Goal: Browse casually

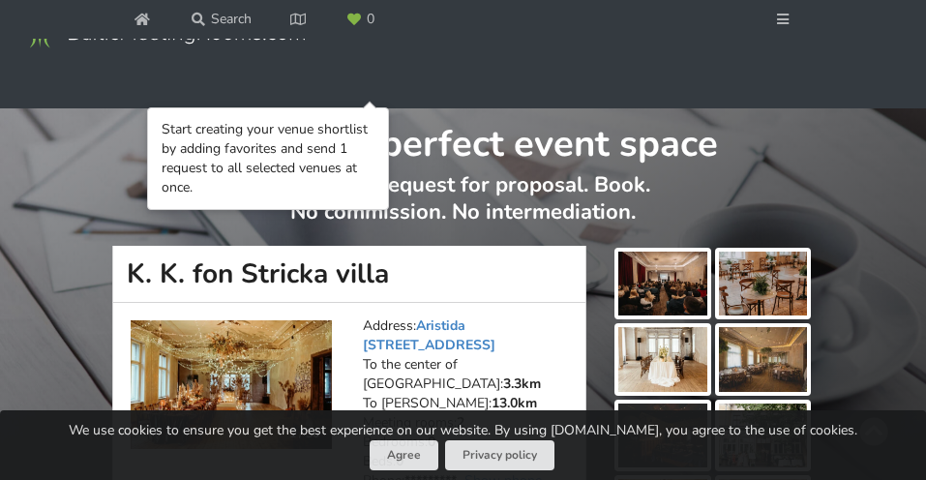
scroll to position [193, 0]
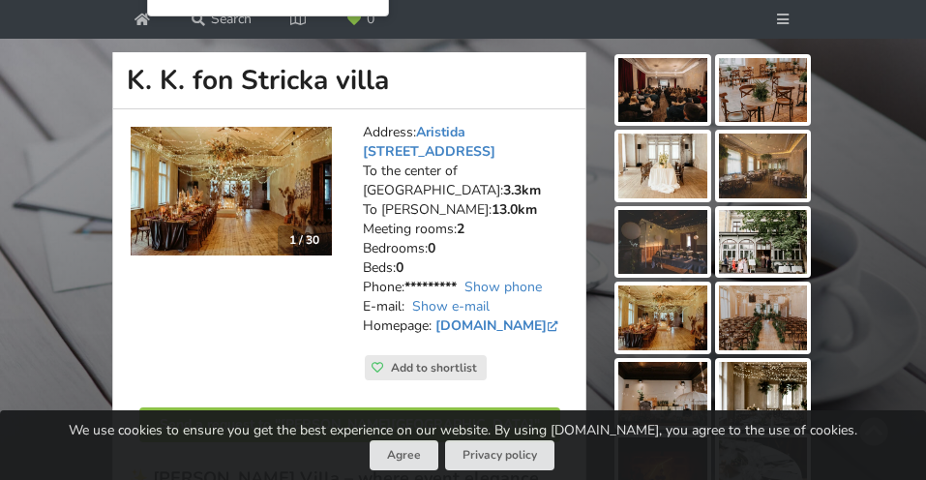
click at [707, 83] on div at bounding box center [662, 90] width 96 height 72
click at [695, 93] on img at bounding box center [662, 90] width 88 height 64
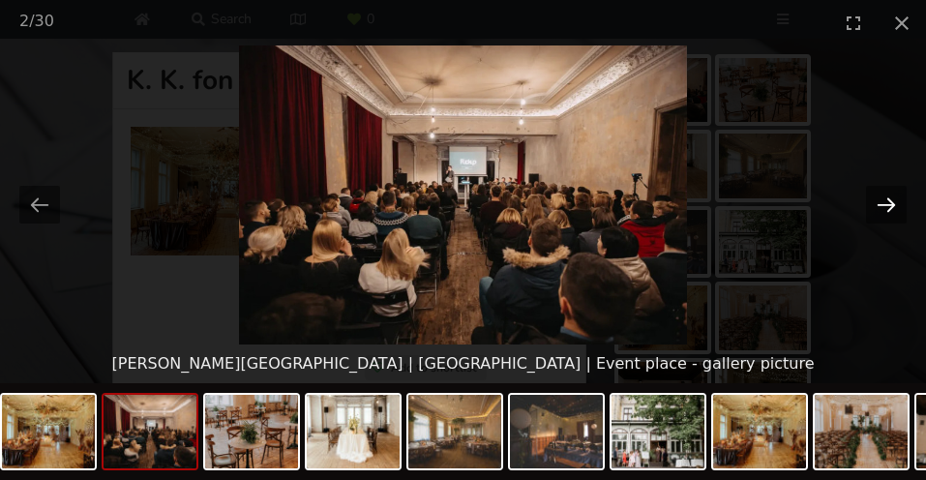
click at [890, 210] on button "Next slide" at bounding box center [886, 205] width 41 height 38
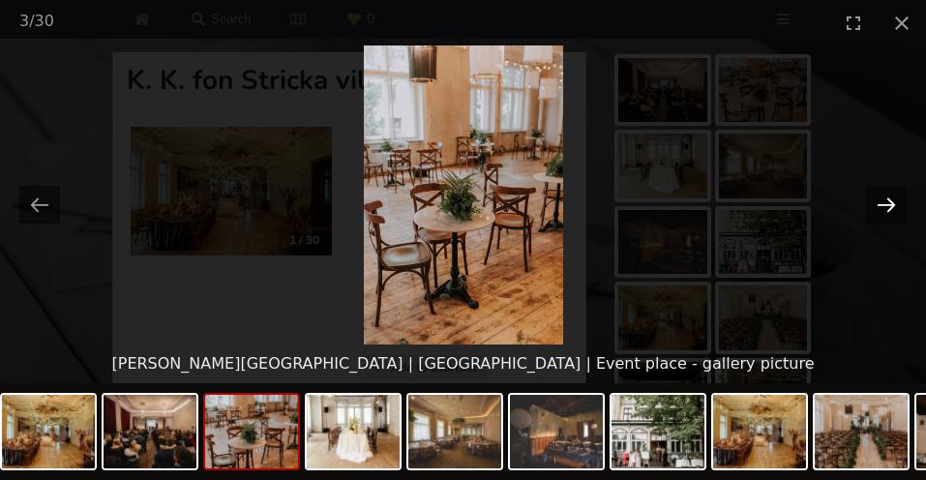
click at [890, 210] on button "Next slide" at bounding box center [886, 205] width 41 height 38
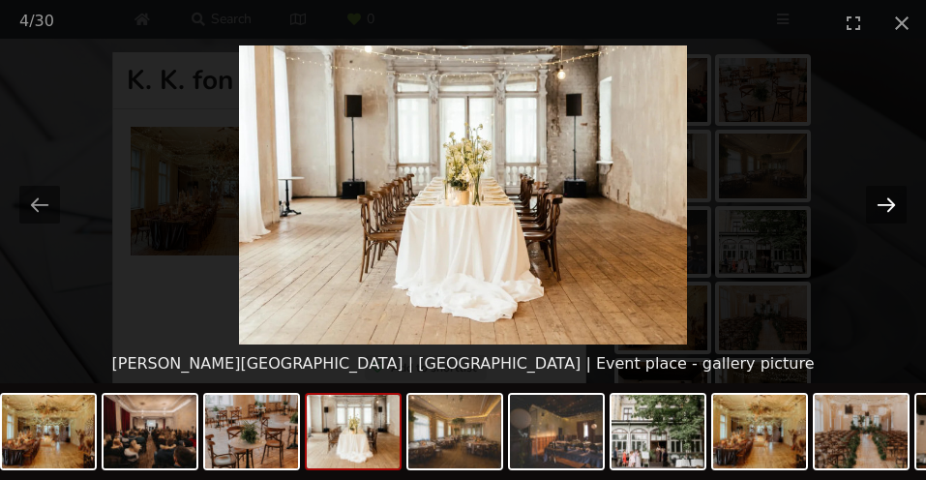
click at [890, 210] on button "Next slide" at bounding box center [886, 205] width 41 height 38
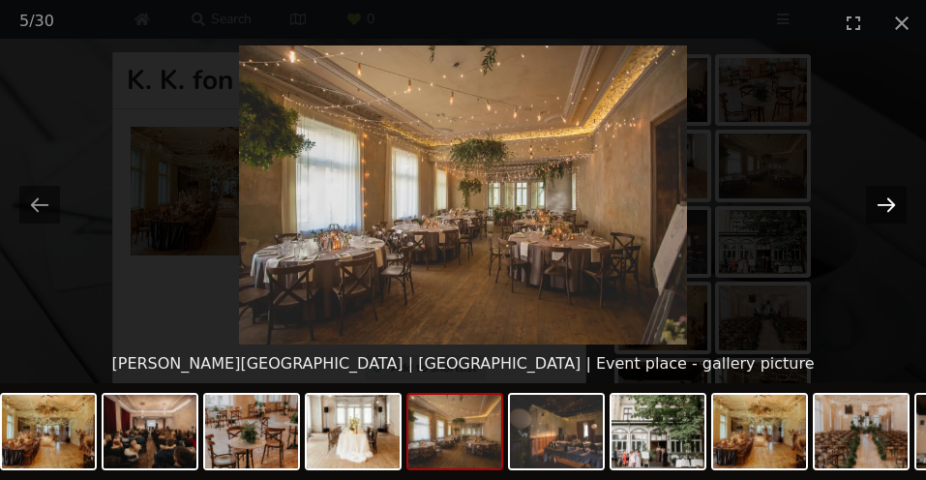
click at [890, 210] on button "Next slide" at bounding box center [886, 205] width 41 height 38
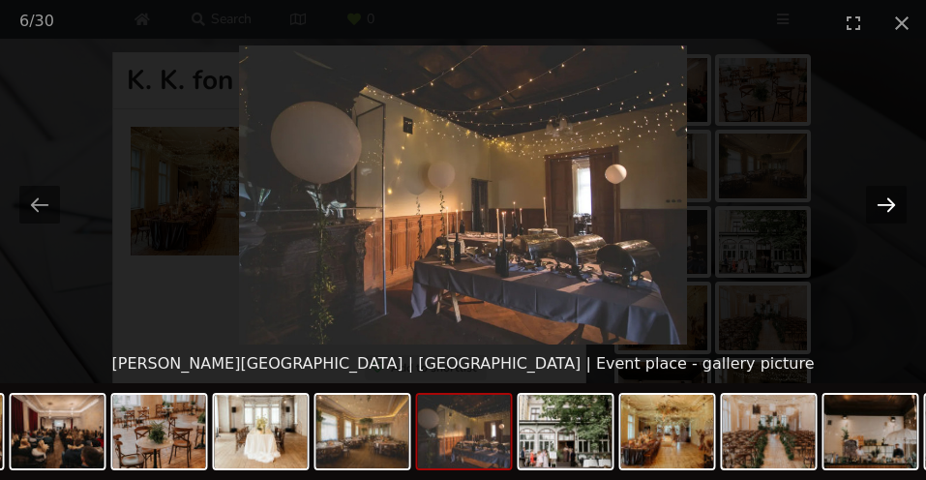
click at [890, 210] on button "Next slide" at bounding box center [886, 205] width 41 height 38
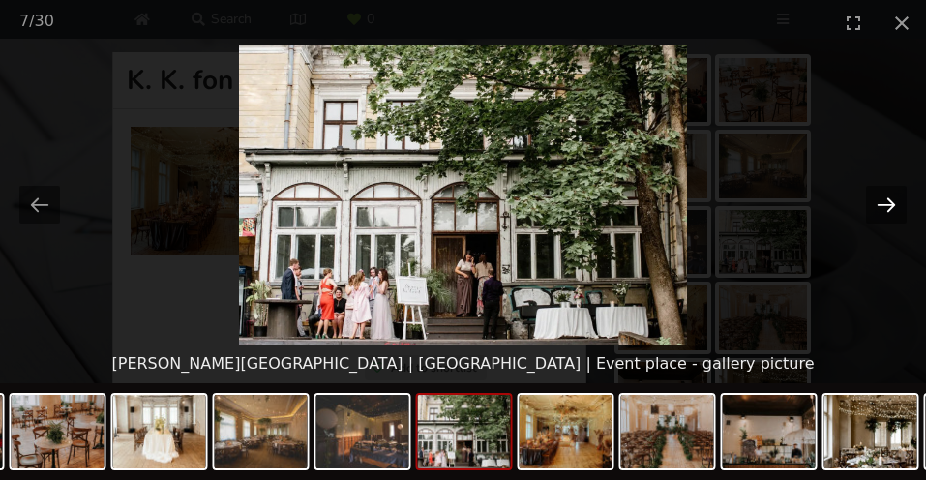
click at [890, 210] on button "Next slide" at bounding box center [886, 205] width 41 height 38
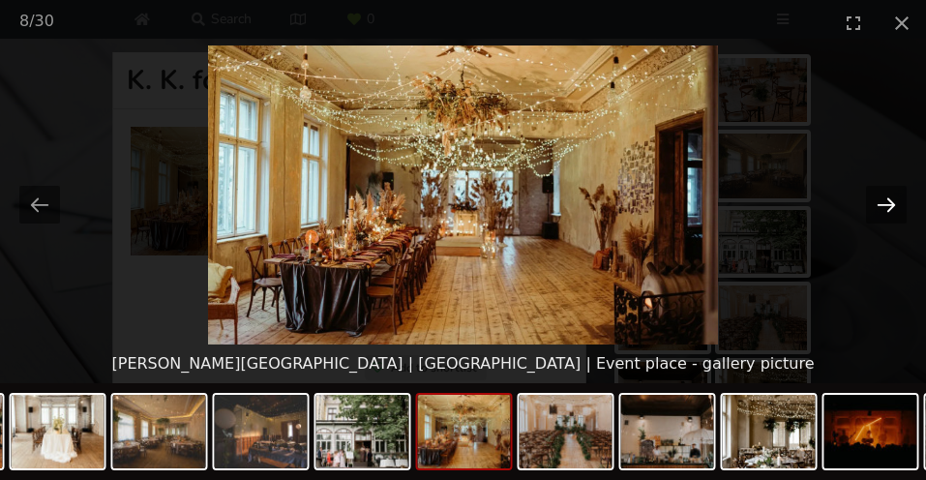
click at [890, 210] on button "Next slide" at bounding box center [886, 205] width 41 height 38
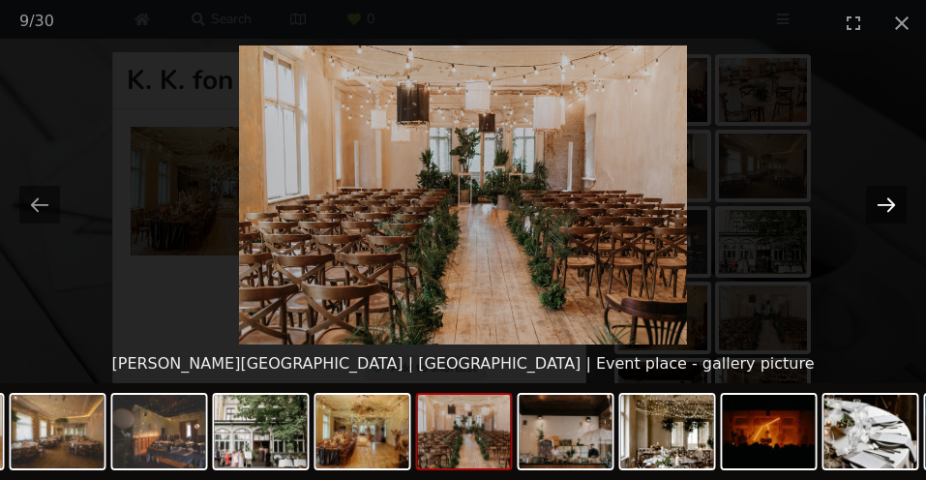
click at [890, 210] on button "Next slide" at bounding box center [886, 205] width 41 height 38
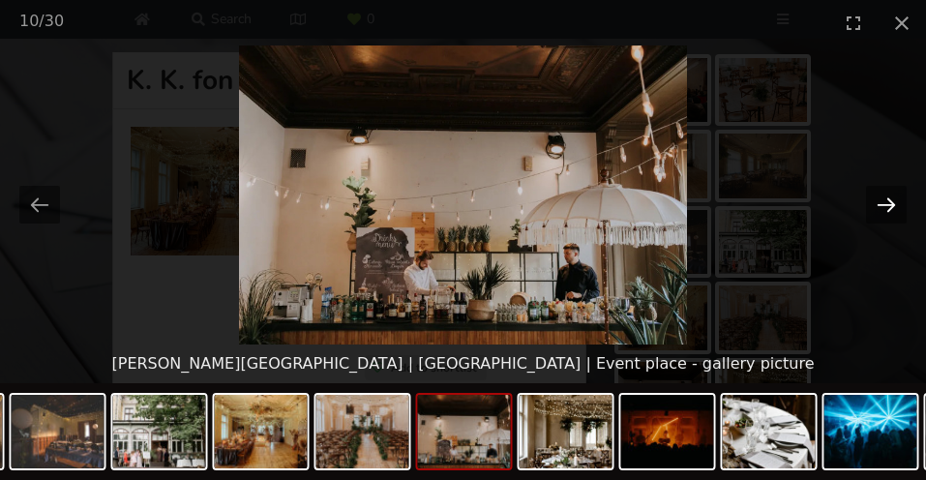
click at [890, 210] on button "Next slide" at bounding box center [886, 205] width 41 height 38
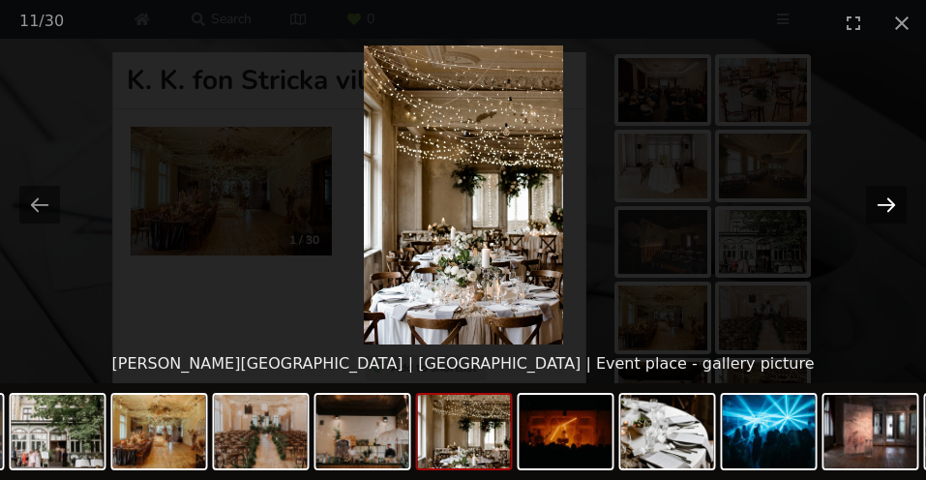
click at [890, 210] on button "Next slide" at bounding box center [886, 205] width 41 height 38
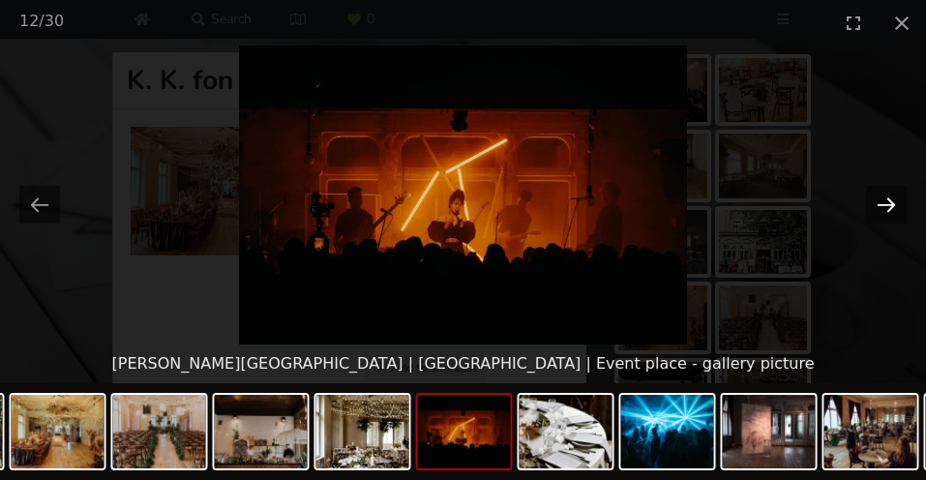
click at [890, 210] on button "Next slide" at bounding box center [886, 205] width 41 height 38
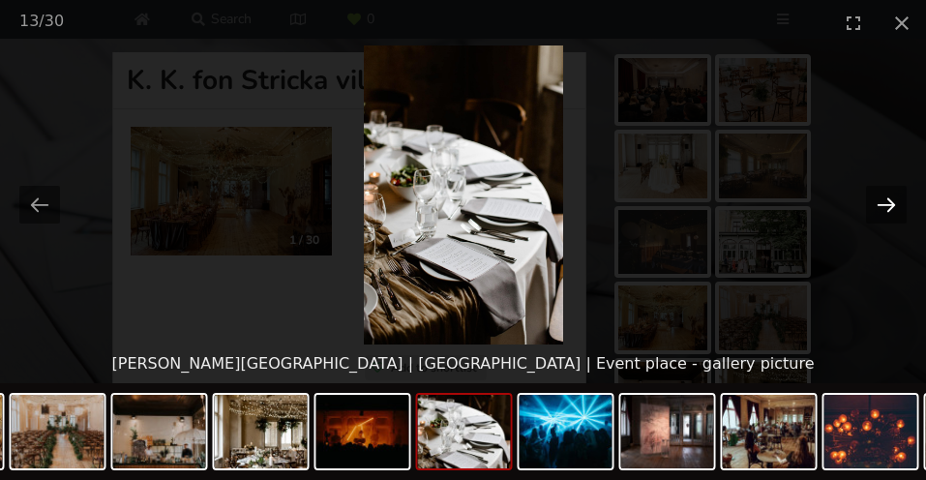
click at [890, 210] on button "Next slide" at bounding box center [886, 205] width 41 height 38
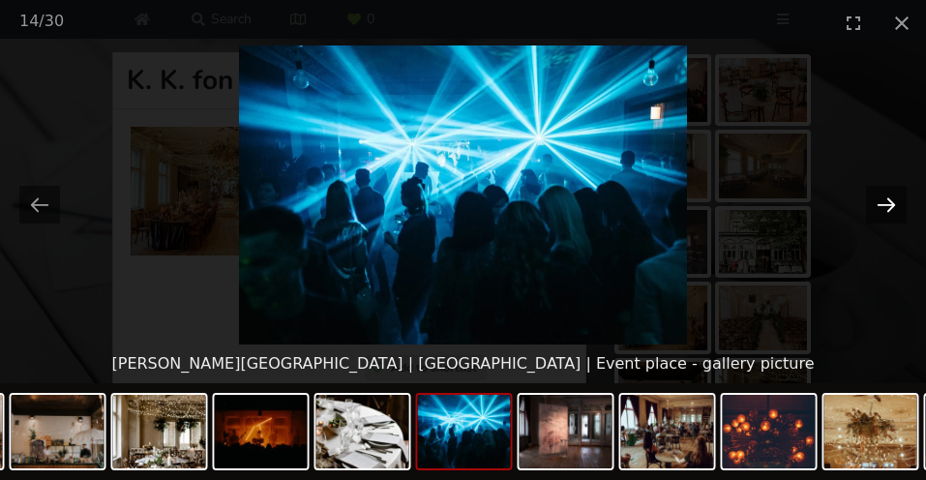
click at [890, 210] on button "Next slide" at bounding box center [886, 205] width 41 height 38
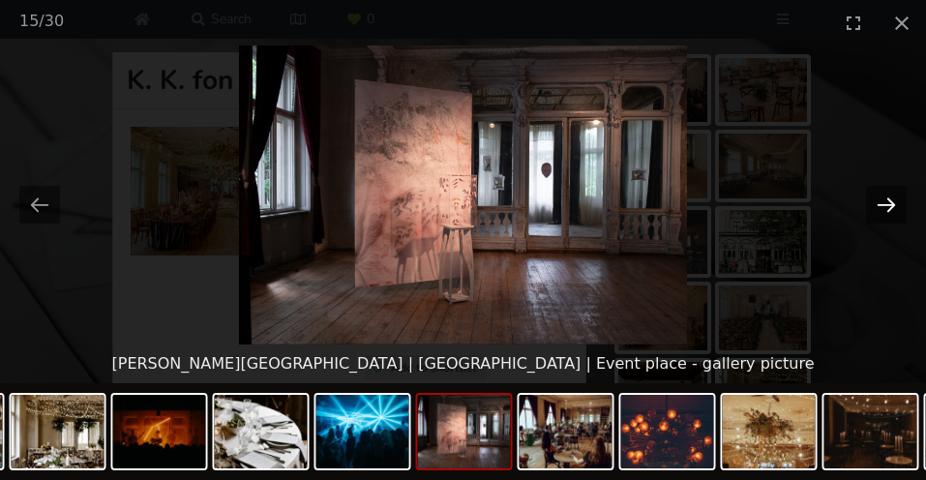
click at [890, 210] on button "Next slide" at bounding box center [886, 205] width 41 height 38
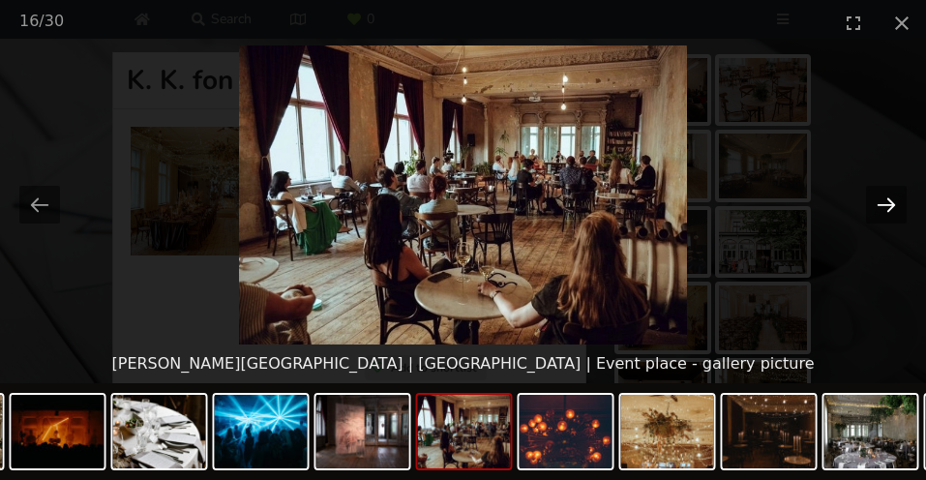
click at [890, 210] on button "Next slide" at bounding box center [886, 205] width 41 height 38
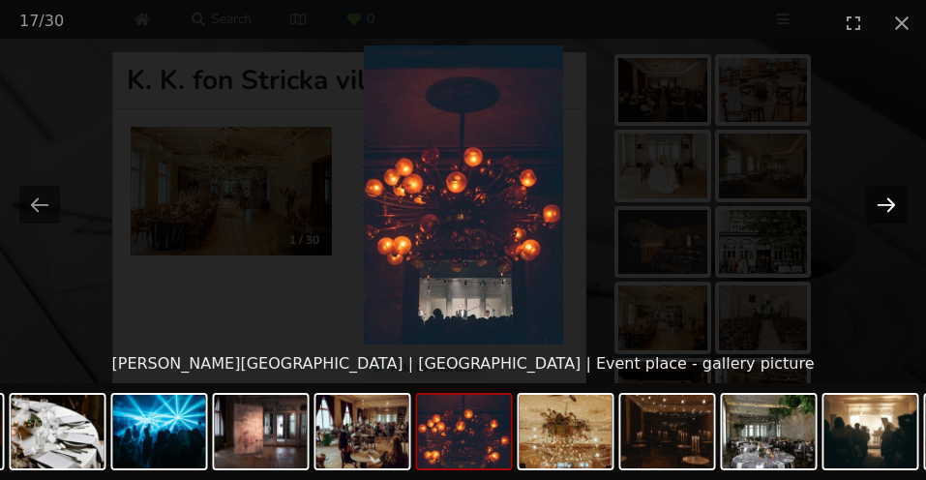
click at [890, 210] on button "Next slide" at bounding box center [886, 205] width 41 height 38
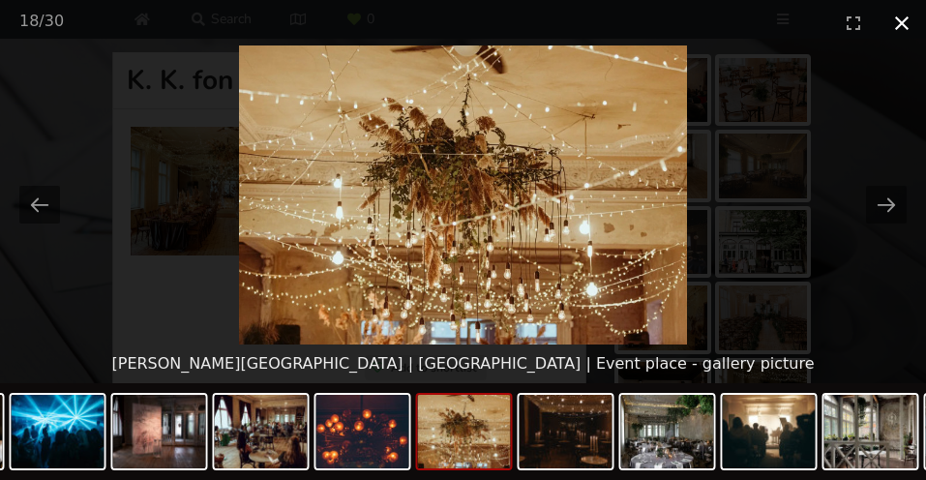
click at [902, 31] on button "Close gallery" at bounding box center [901, 22] width 48 height 45
